Goal: Submit feedback/report problem

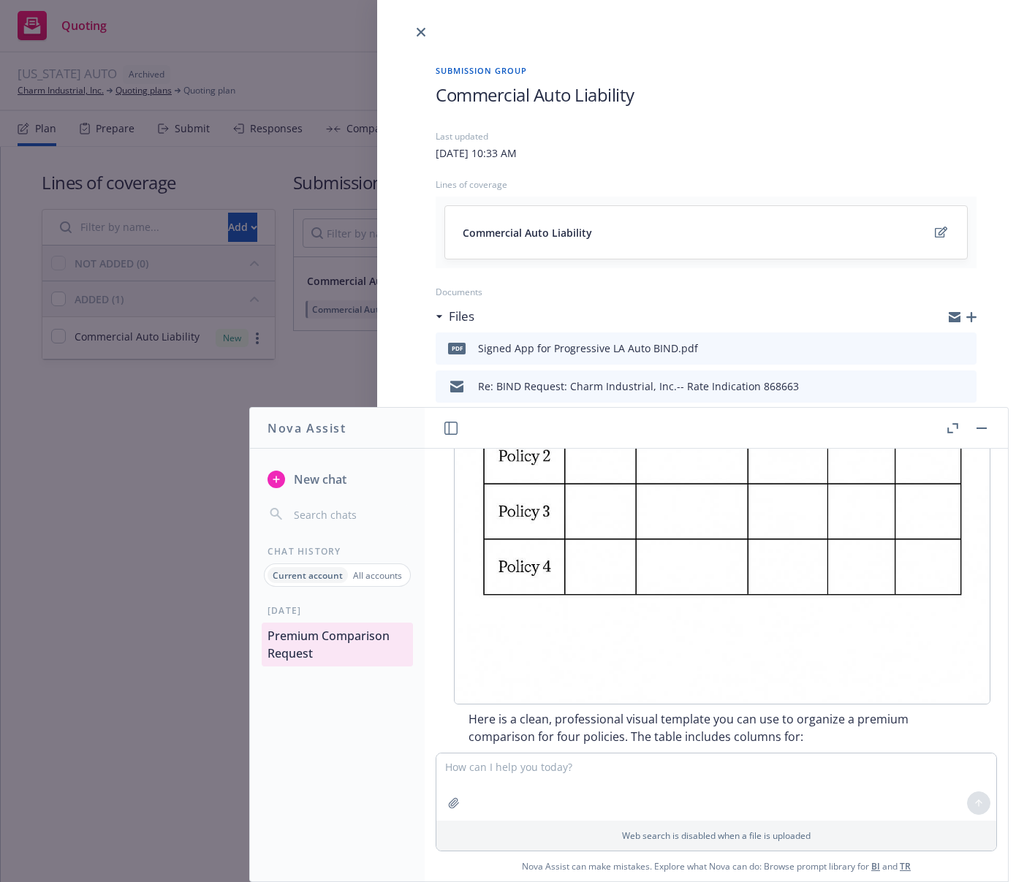
scroll to position [1495, 0]
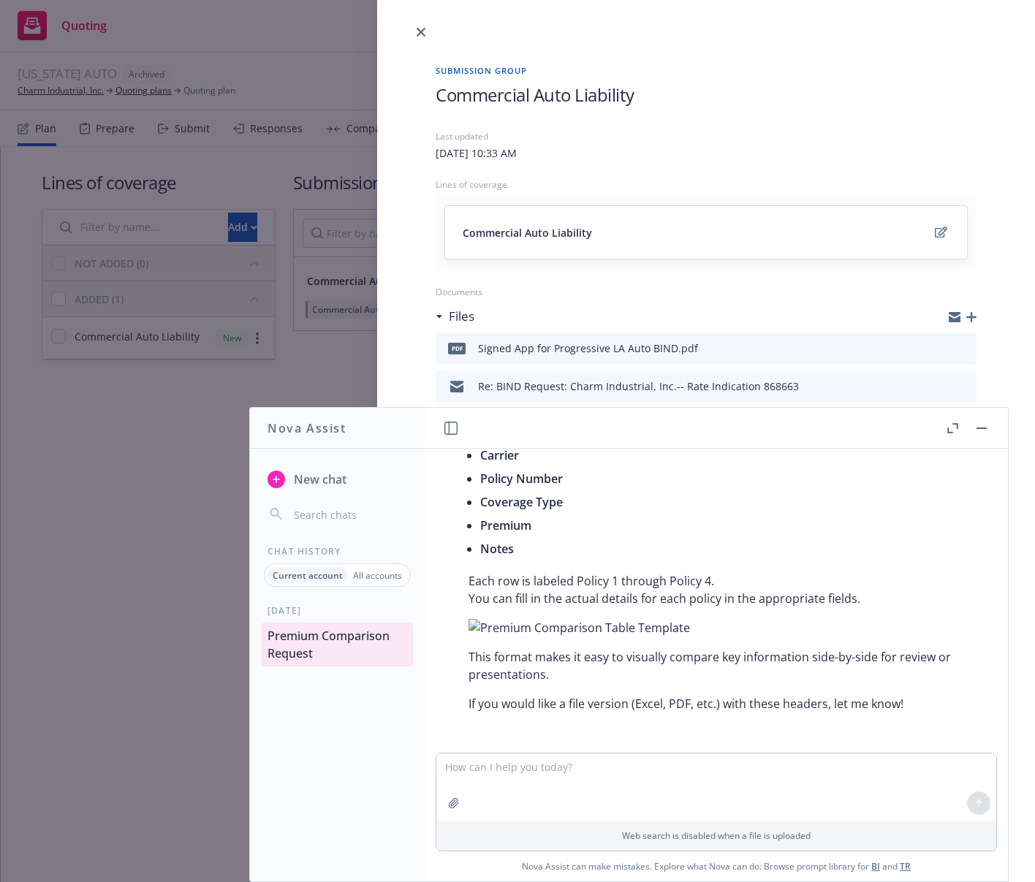
click at [495, 777] on textarea at bounding box center [716, 787] width 560 height 67
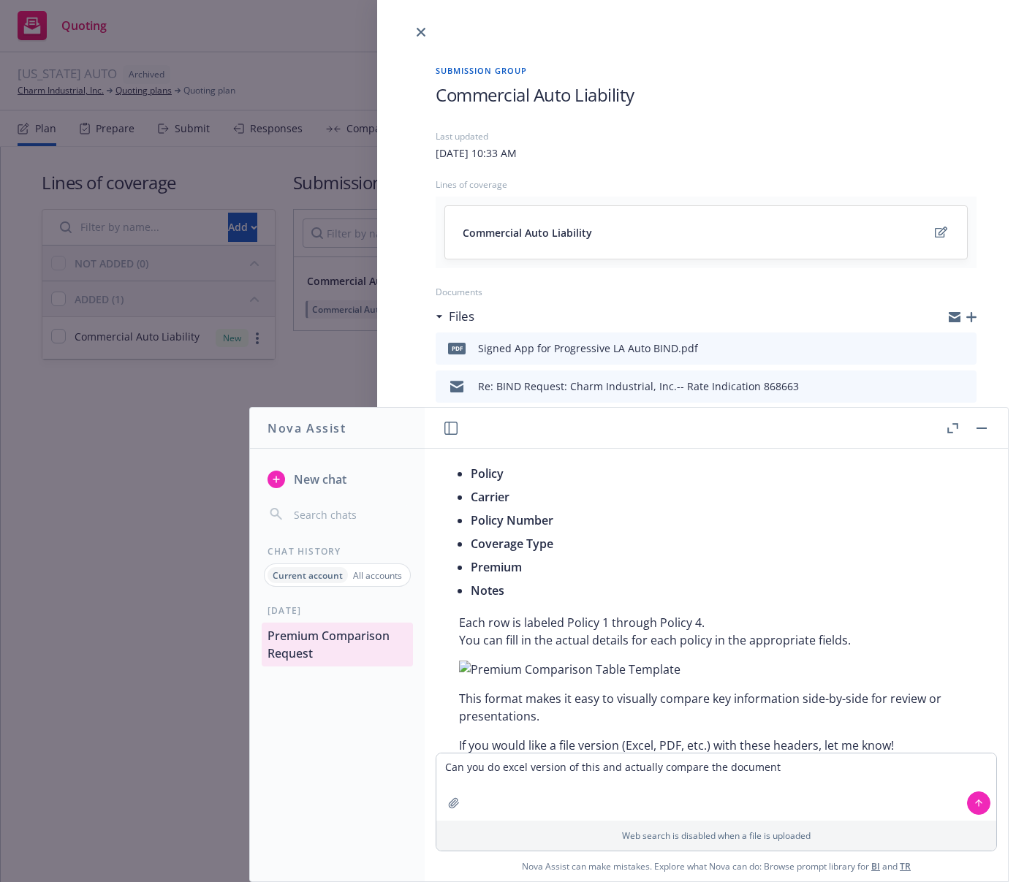
scroll to position [1495, 10]
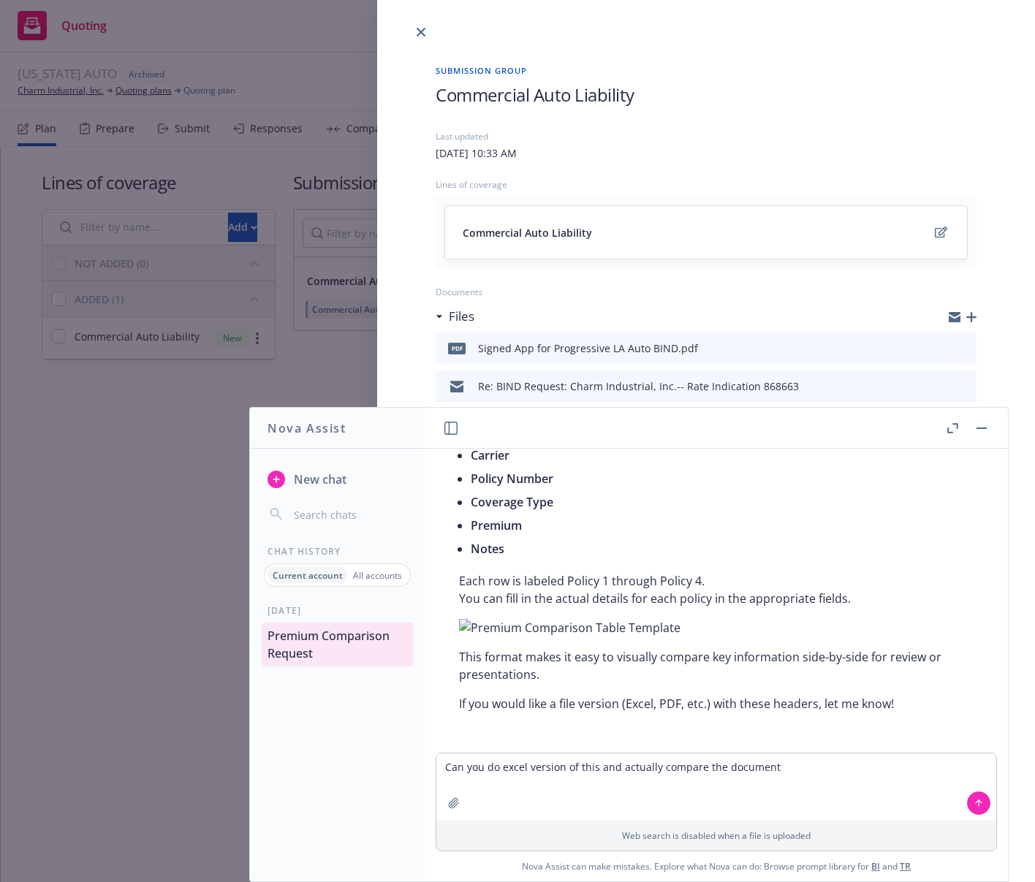
click at [826, 770] on textarea "Can you do excel version of this and actually compare the document" at bounding box center [716, 787] width 560 height 67
click at [811, 775] on textarea "Can you do excel version of this and actually compare the document" at bounding box center [716, 787] width 560 height 67
type textarea "Can you do excel version of this and actually compare the document"
